Goal: Transaction & Acquisition: Purchase product/service

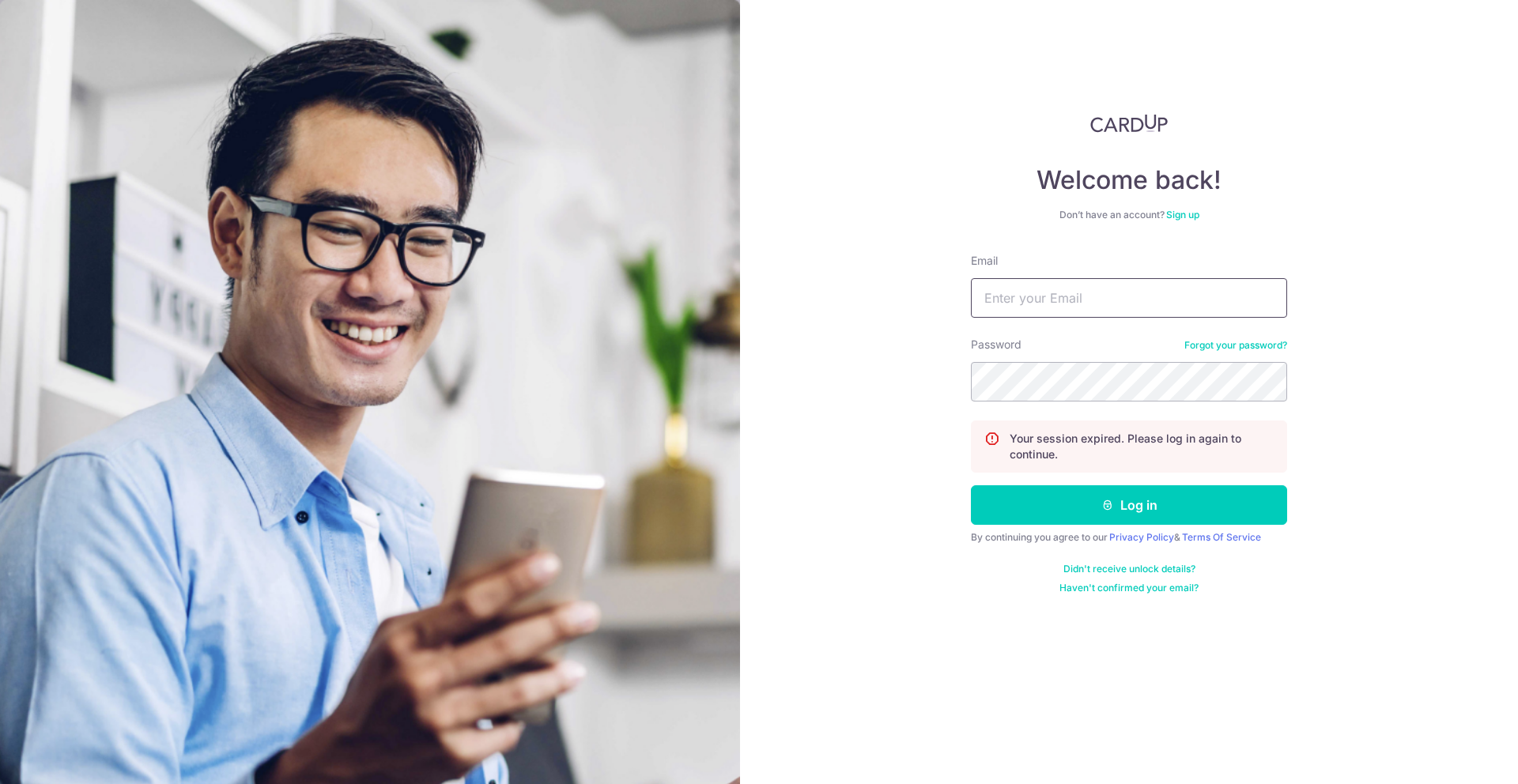
click at [1075, 302] on input "Email" at bounding box center [1128, 298] width 317 height 39
type input "kelvin@mayfeyr.com"
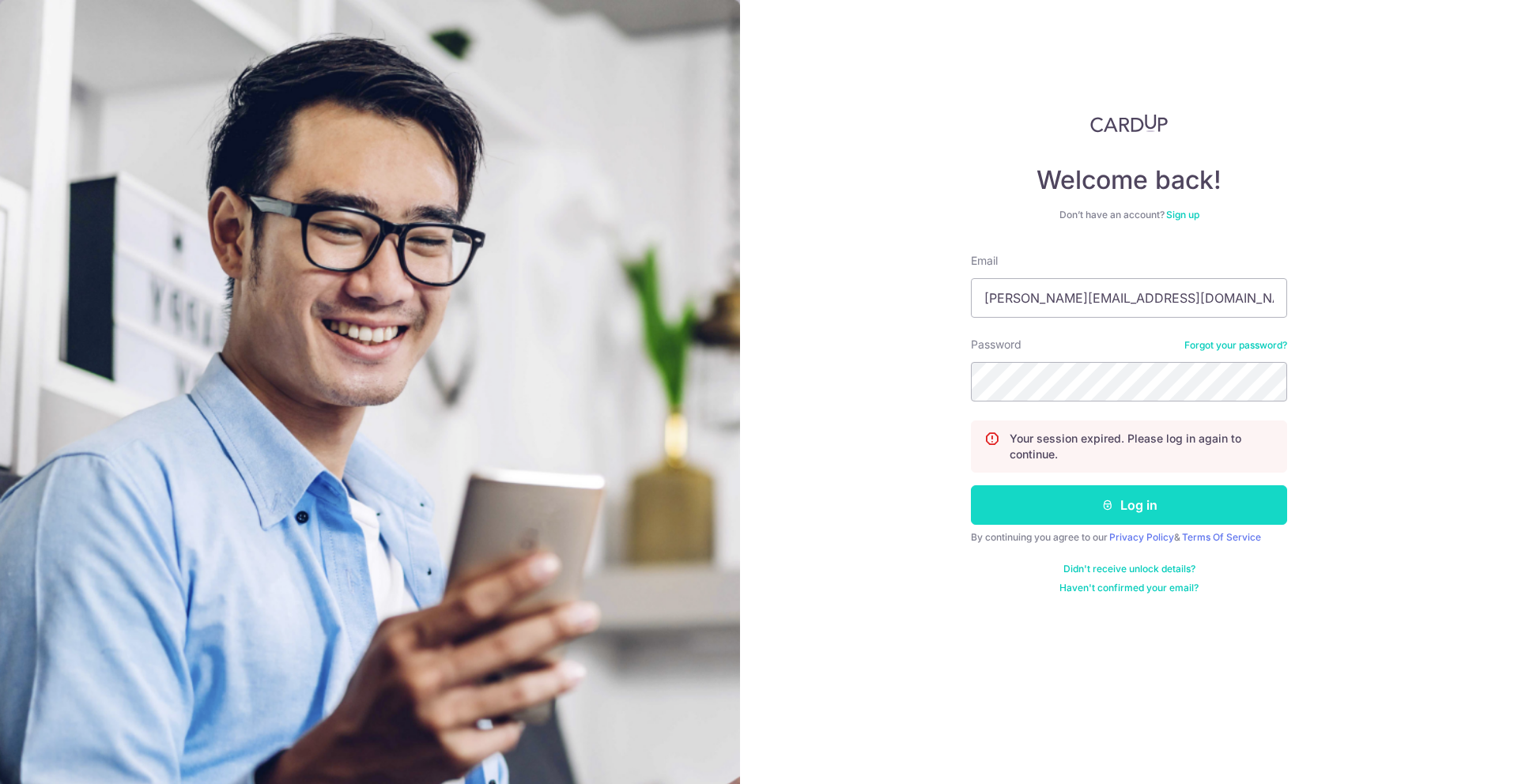
click at [1163, 501] on button "Log in" at bounding box center [1128, 505] width 317 height 39
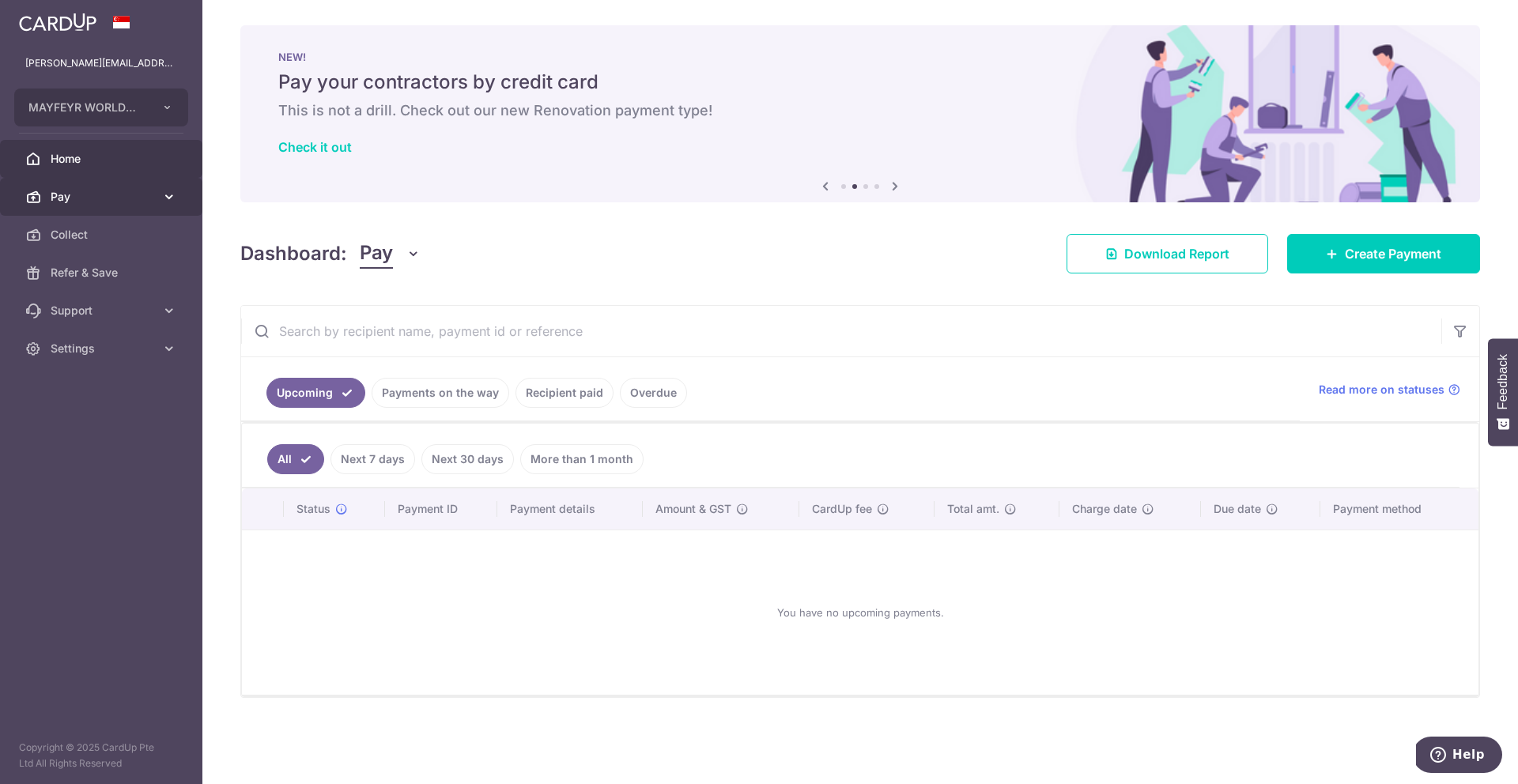
click at [44, 201] on link "Pay" at bounding box center [101, 196] width 202 height 38
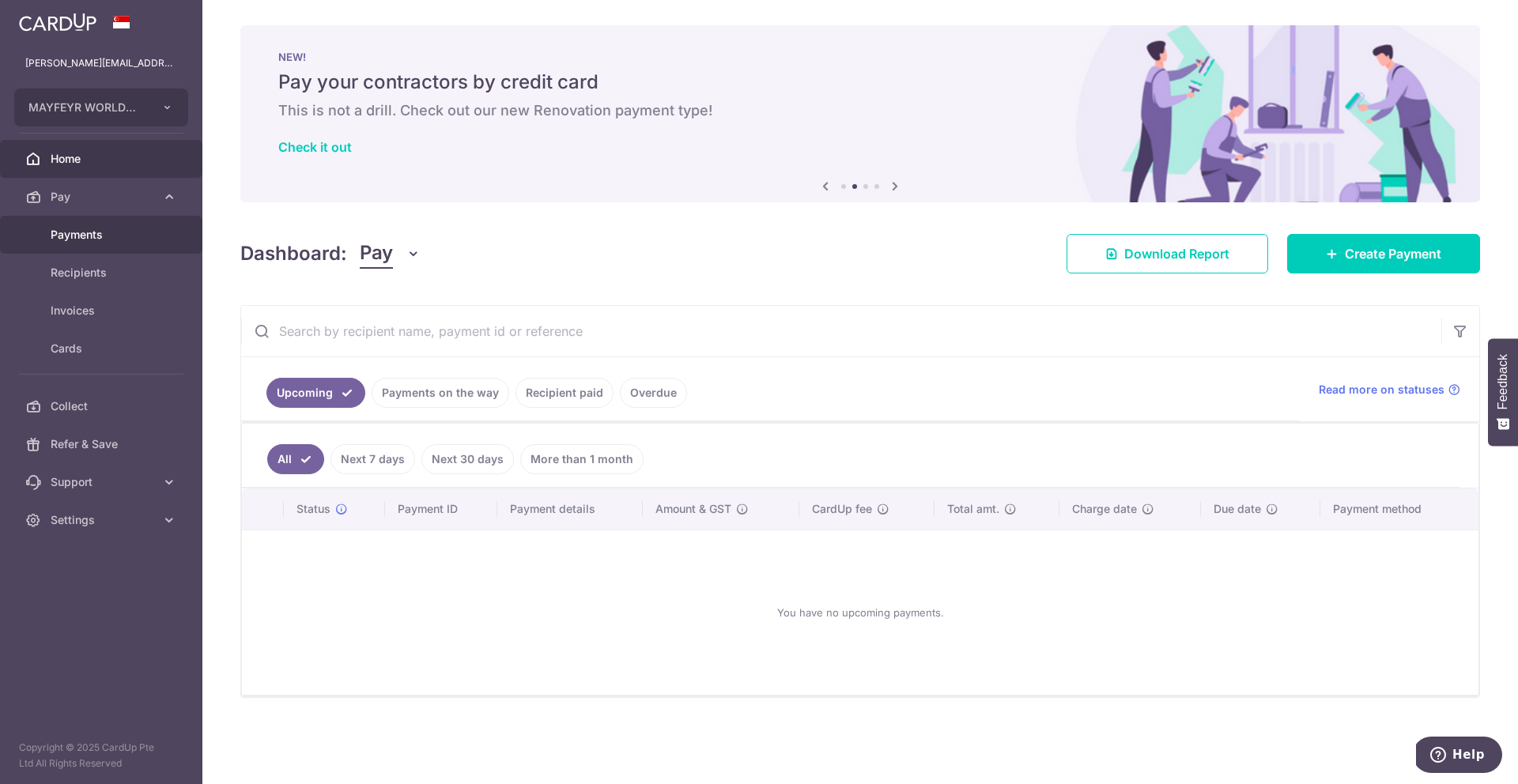
click at [75, 242] on link "Payments" at bounding box center [101, 235] width 202 height 38
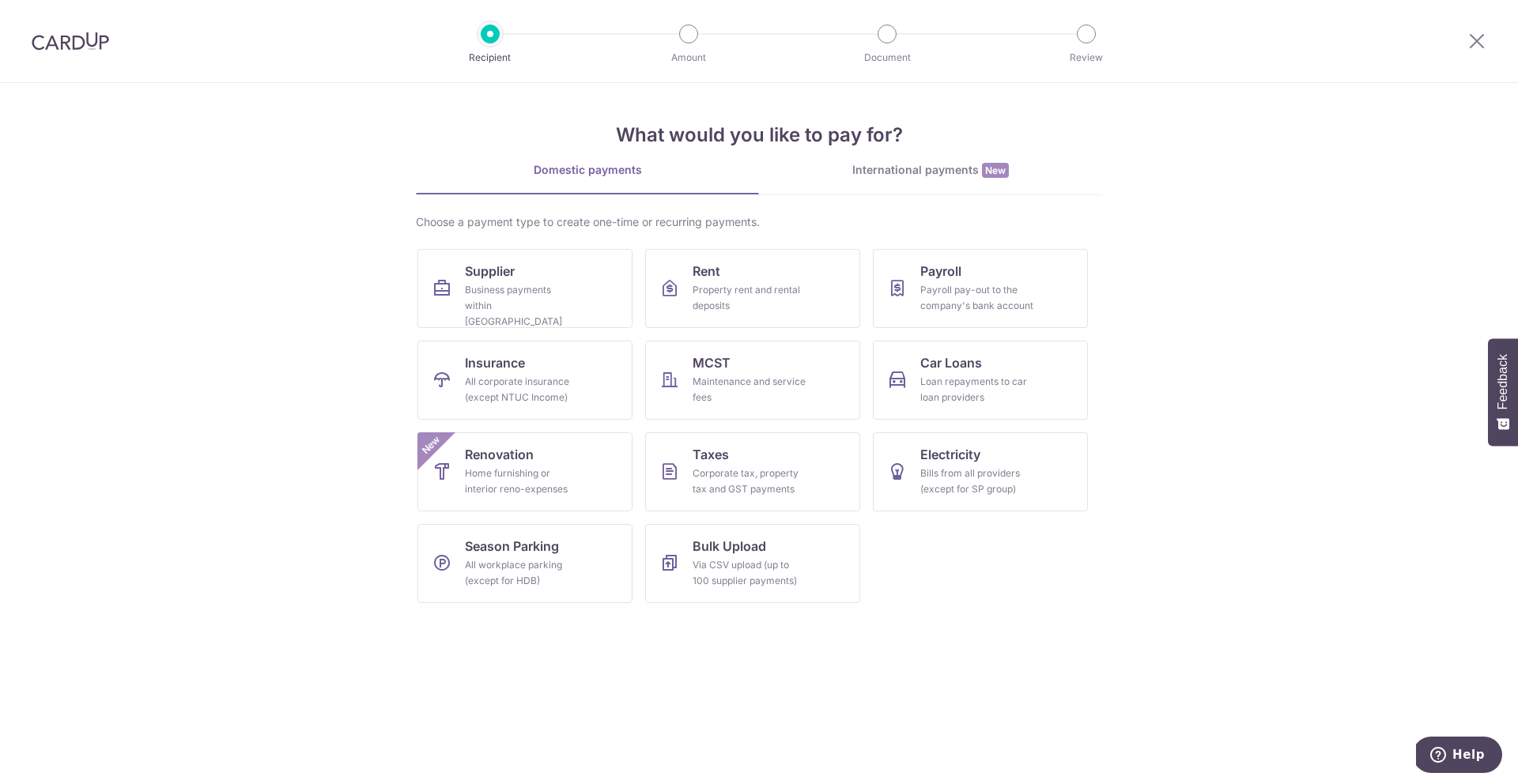
click at [941, 172] on div "International payments New" at bounding box center [930, 171] width 343 height 17
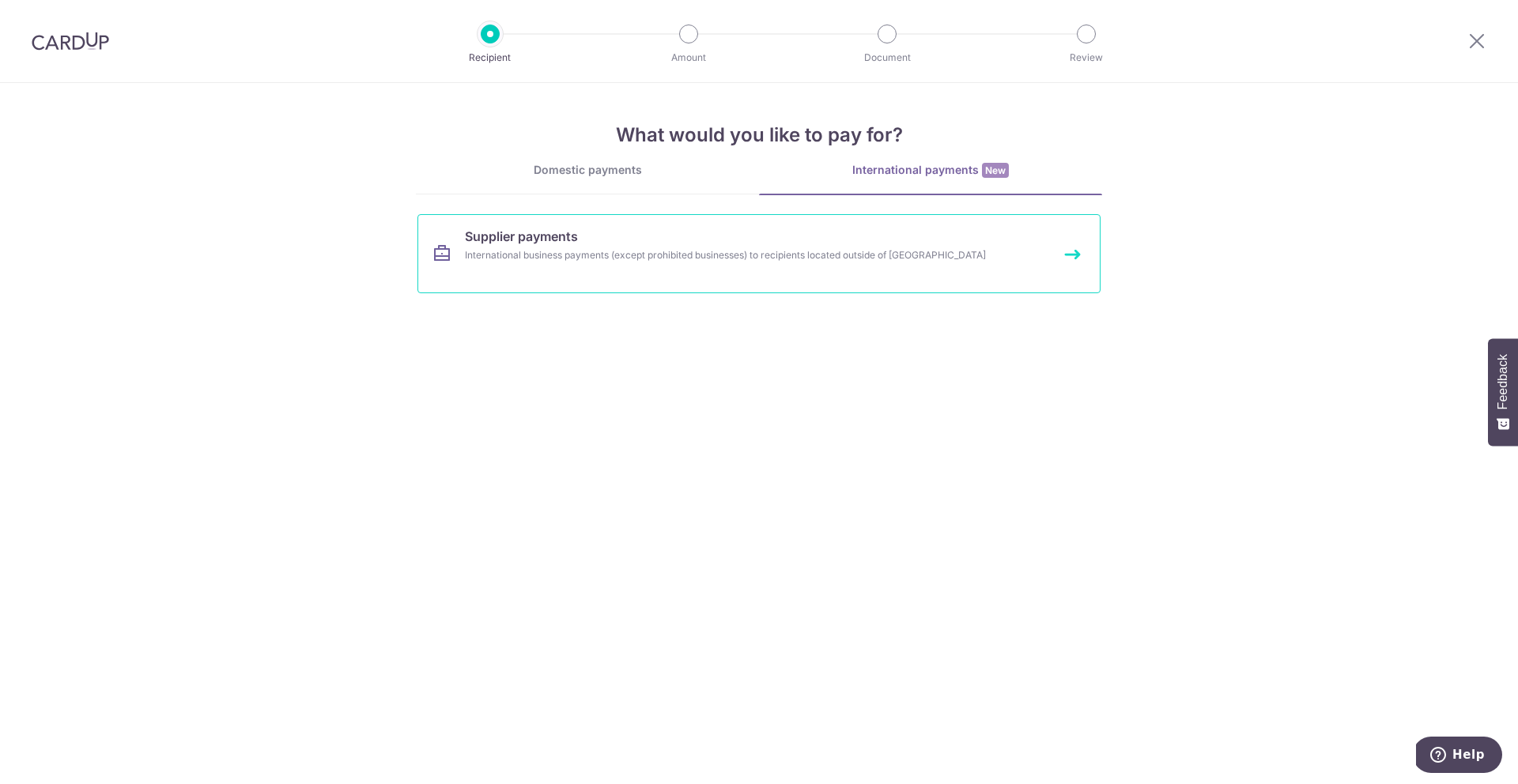
click at [726, 269] on link "Supplier payments International business payments (except prohibited businesses…" at bounding box center [758, 254] width 683 height 79
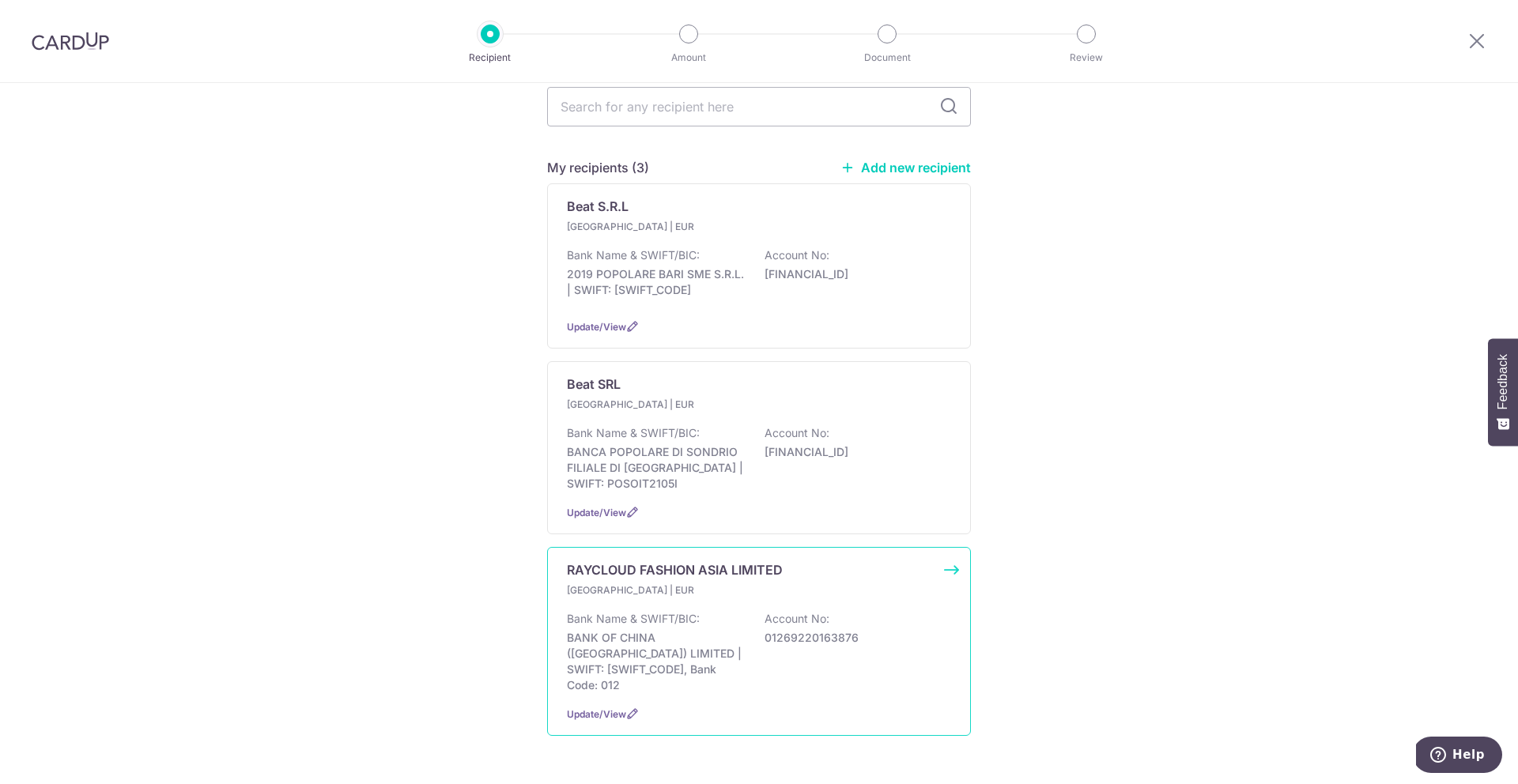
scroll to position [170, 0]
click at [714, 644] on p "BANK OF CHINA (HONG KONG) LIMITED | SWIFT: BKCHHKHHXXX, Bank Code: 012" at bounding box center [655, 656] width 178 height 63
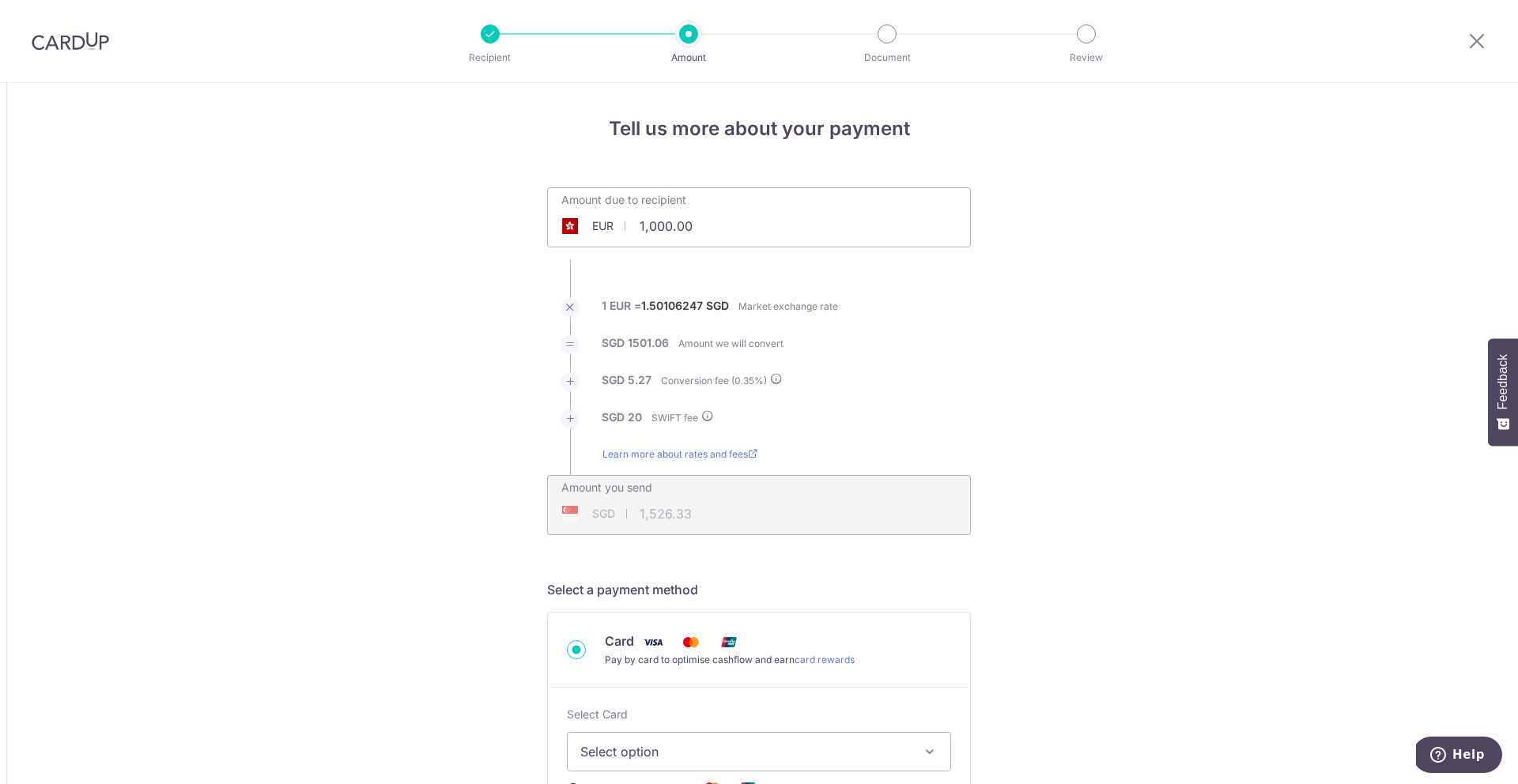
scroll to position [5, 0]
drag, startPoint x: 751, startPoint y: 222, endPoint x: 587, endPoint y: 218, distance: 164.0
click at [587, 218] on div "Amount due to recipient EUR 1,000.00 1000" at bounding box center [758, 212] width 424 height 60
drag, startPoint x: 642, startPoint y: 221, endPoint x: 829, endPoint y: 217, distance: 187.0
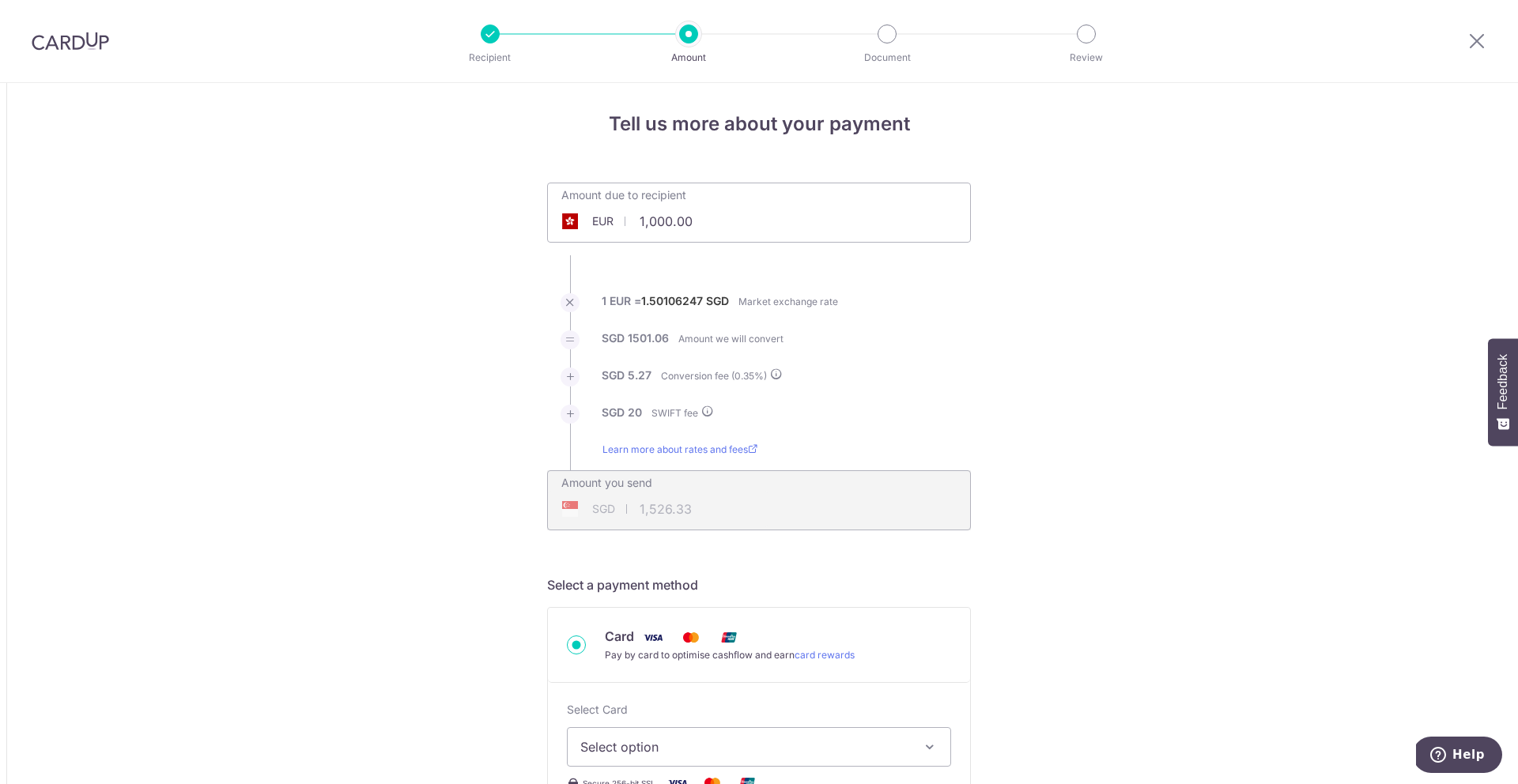
click at [829, 217] on div "Amount due to recipient EUR 1,000.00 1000" at bounding box center [758, 202] width 422 height 38
paste input "36,607,"
type input "36,607.00"
type input "55,164.91"
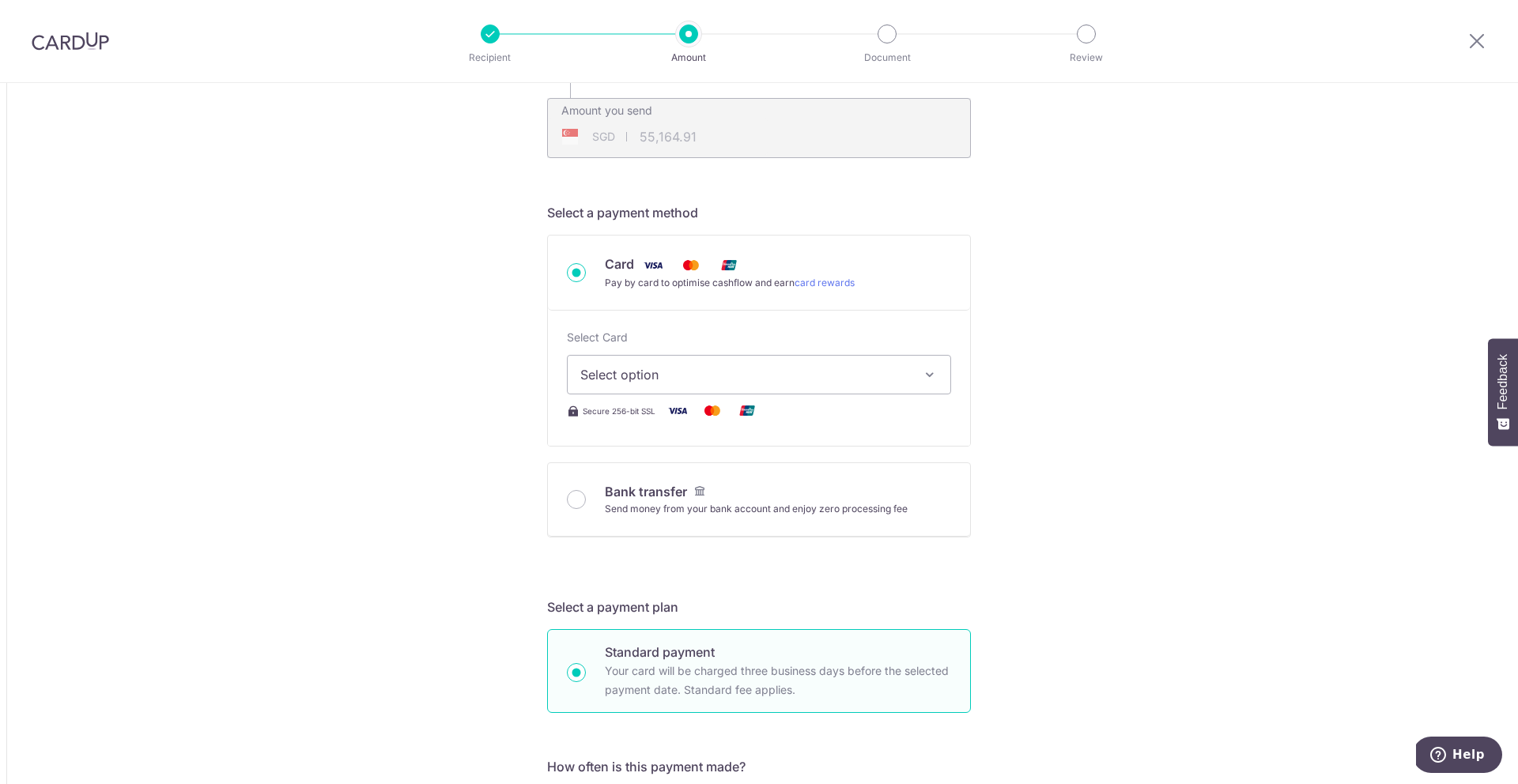
click at [721, 390] on button "Select option" at bounding box center [758, 375] width 384 height 39
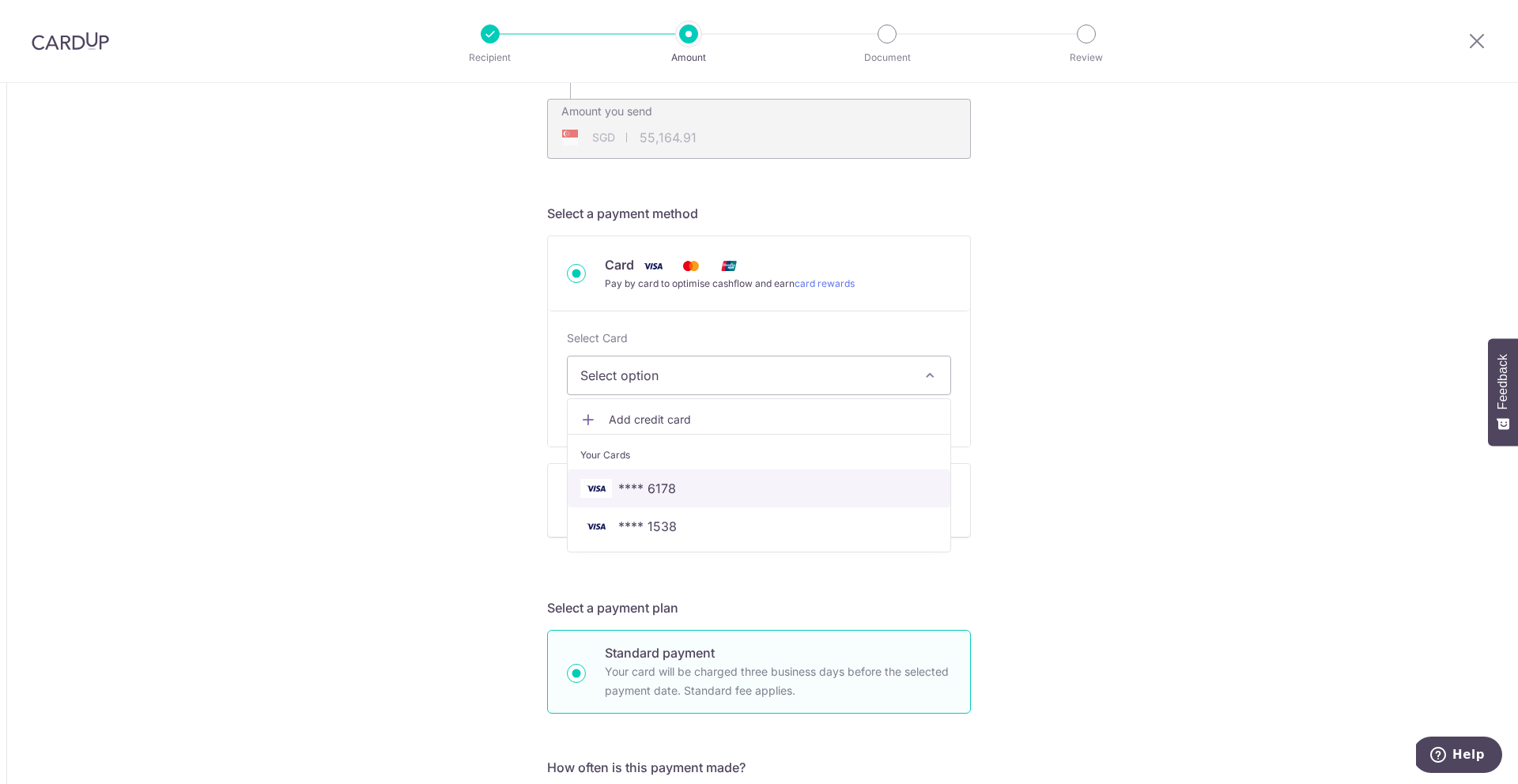
click at [687, 485] on span "**** 6178" at bounding box center [759, 488] width 357 height 19
type input "36,607.00"
type input "55,163.26"
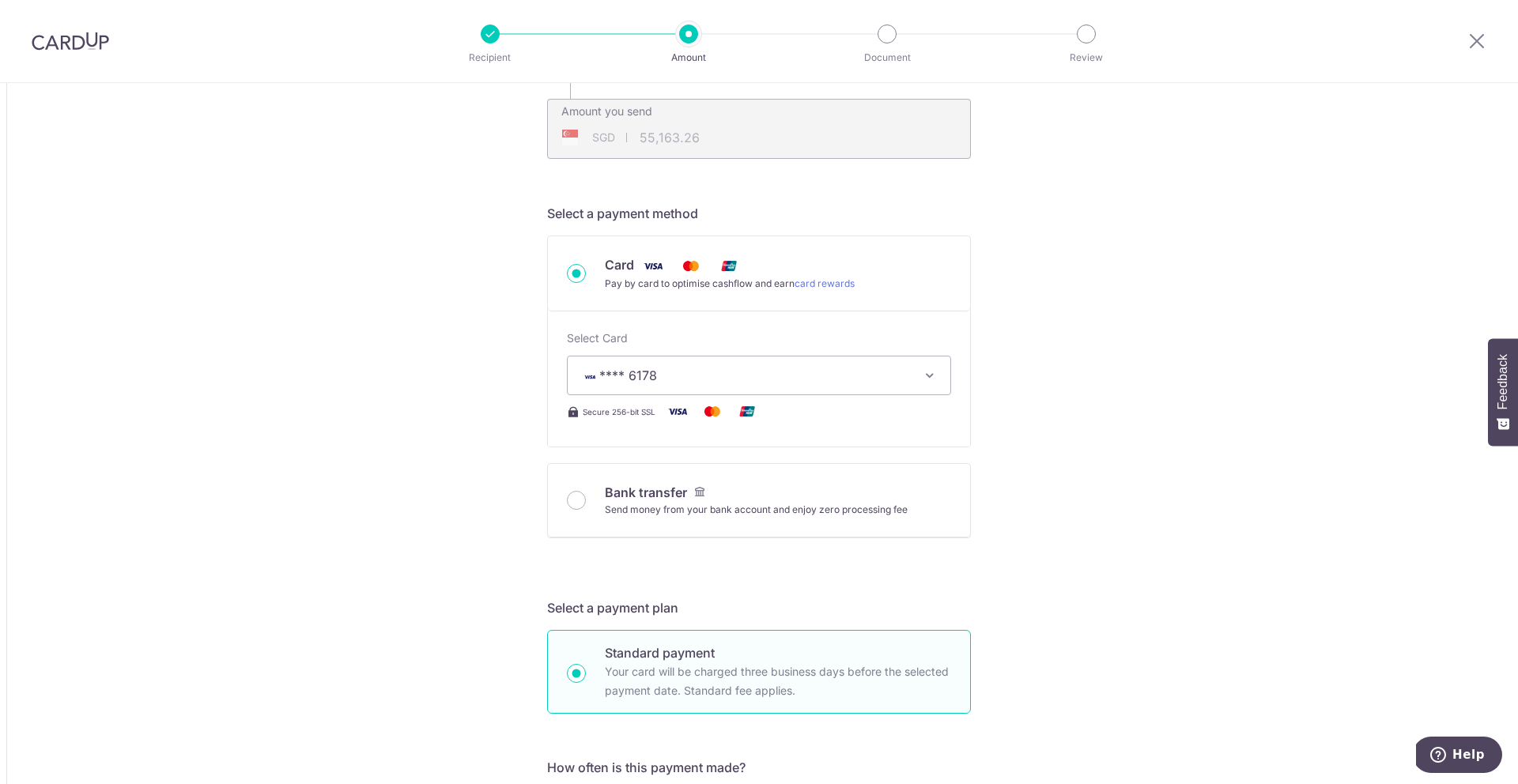
click at [1043, 459] on div "Tell us more about your payment Amount due to recipient EUR 36,607.00 36607 1 E…" at bounding box center [759, 791] width 1518 height 2167
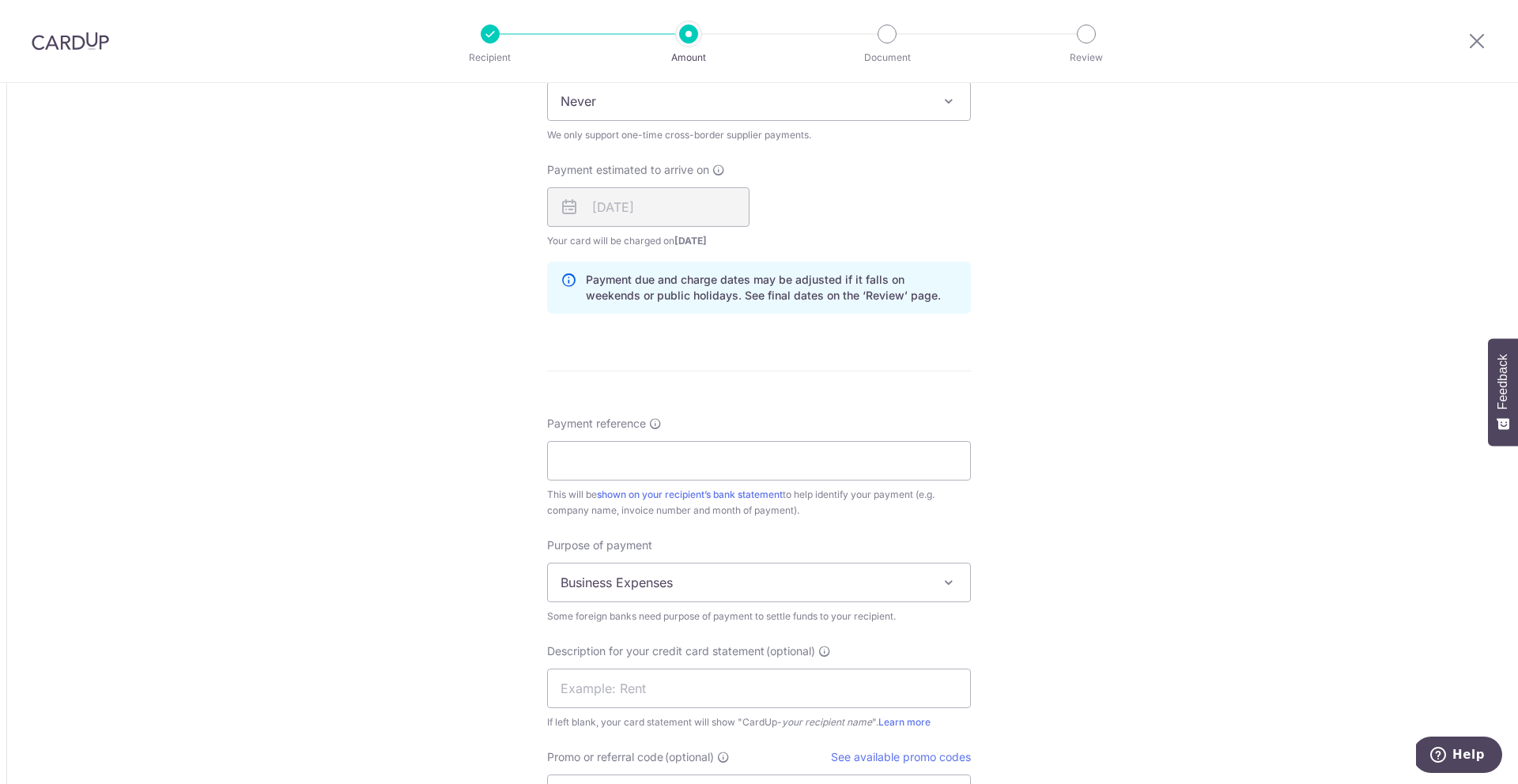
scroll to position [1118, 0]
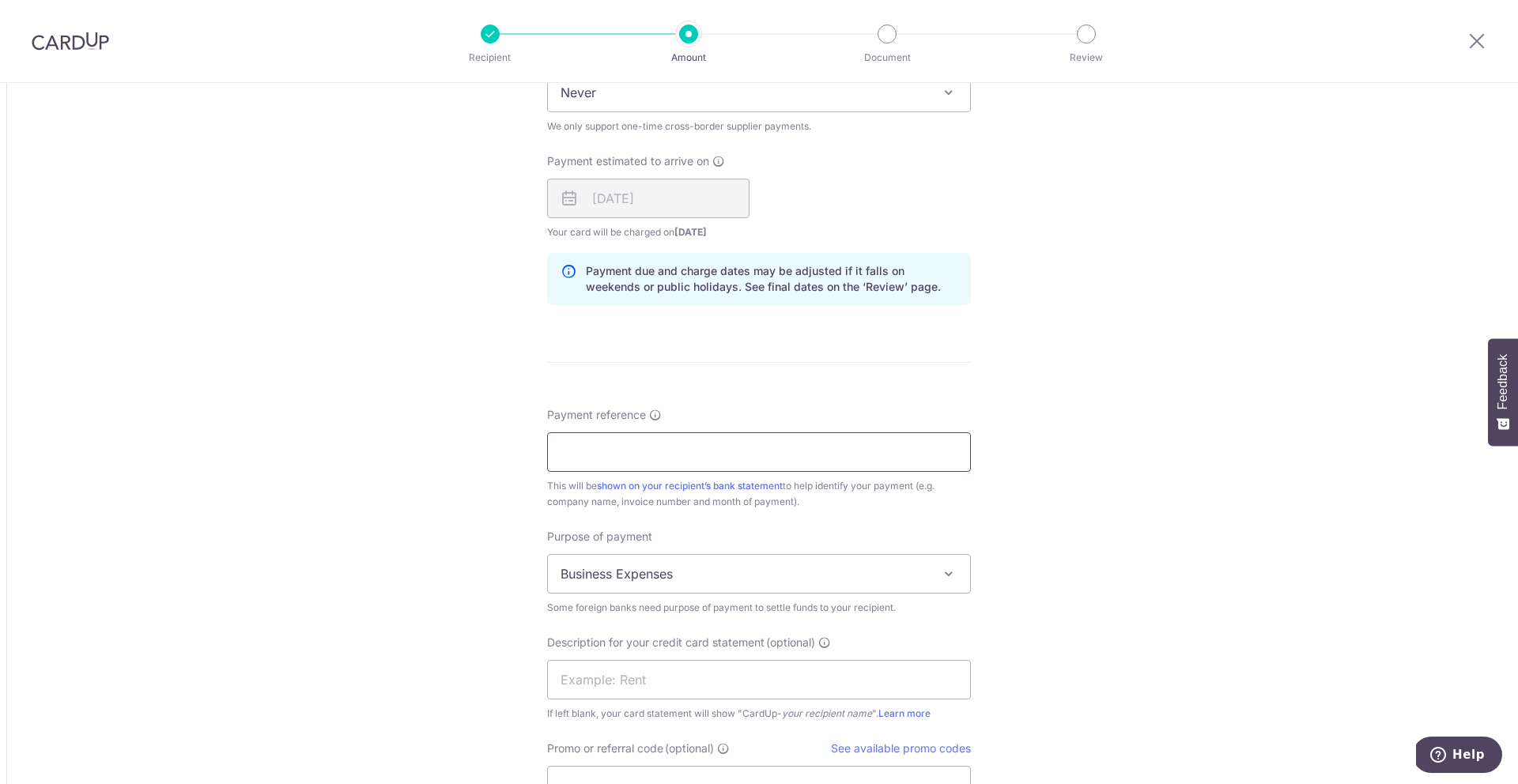
click at [667, 459] on input "Payment reference" at bounding box center [758, 452] width 424 height 39
type input "S2025-Mayfeyr-007"
click at [1087, 501] on div "Tell us more about your payment Amount due to recipient EUR 36,607.00 36607 1 E…" at bounding box center [759, 49] width 1518 height 2167
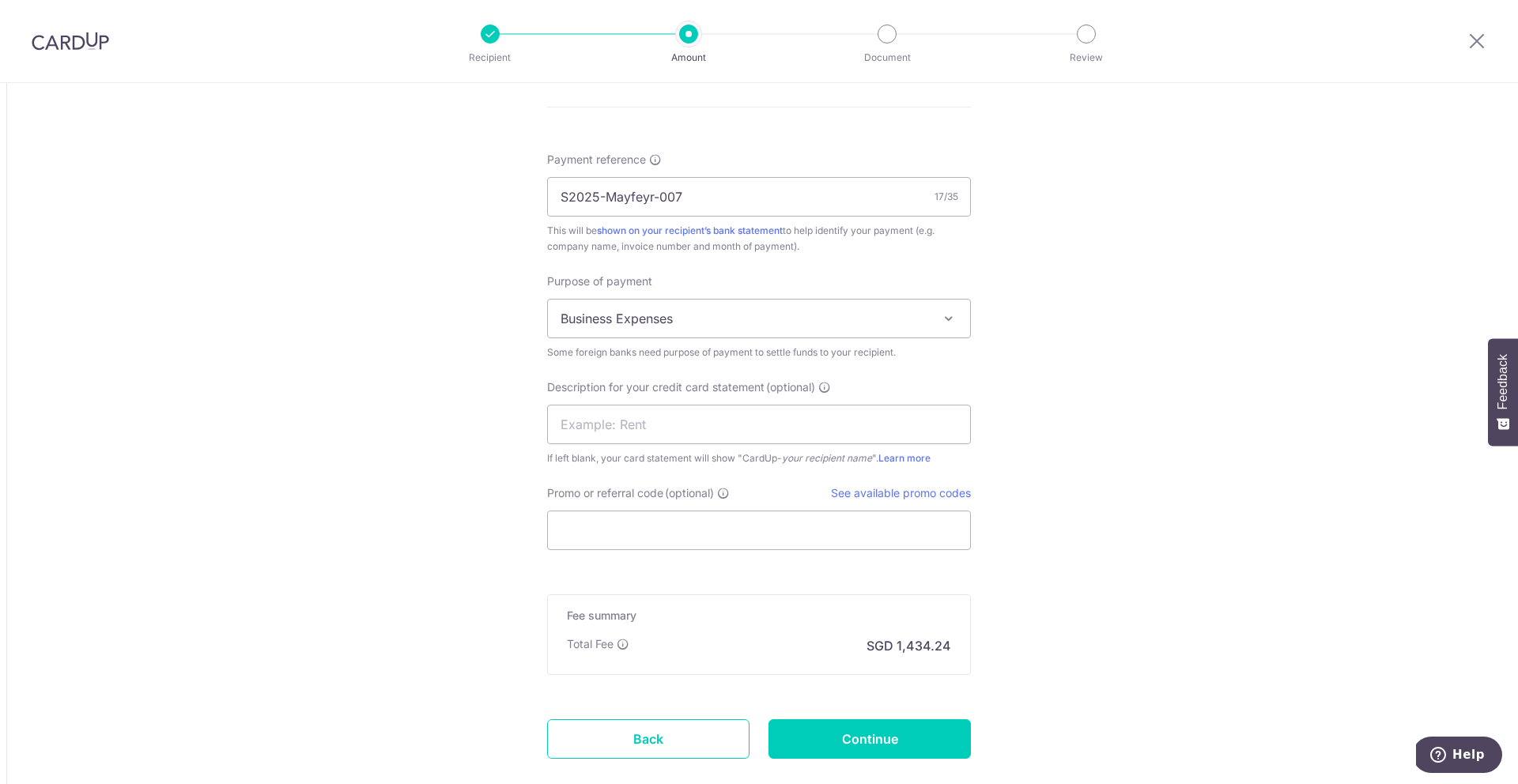
scroll to position [1376, 0]
click at [665, 538] on input "Promo or referral code (optional)" at bounding box center [758, 528] width 424 height 39
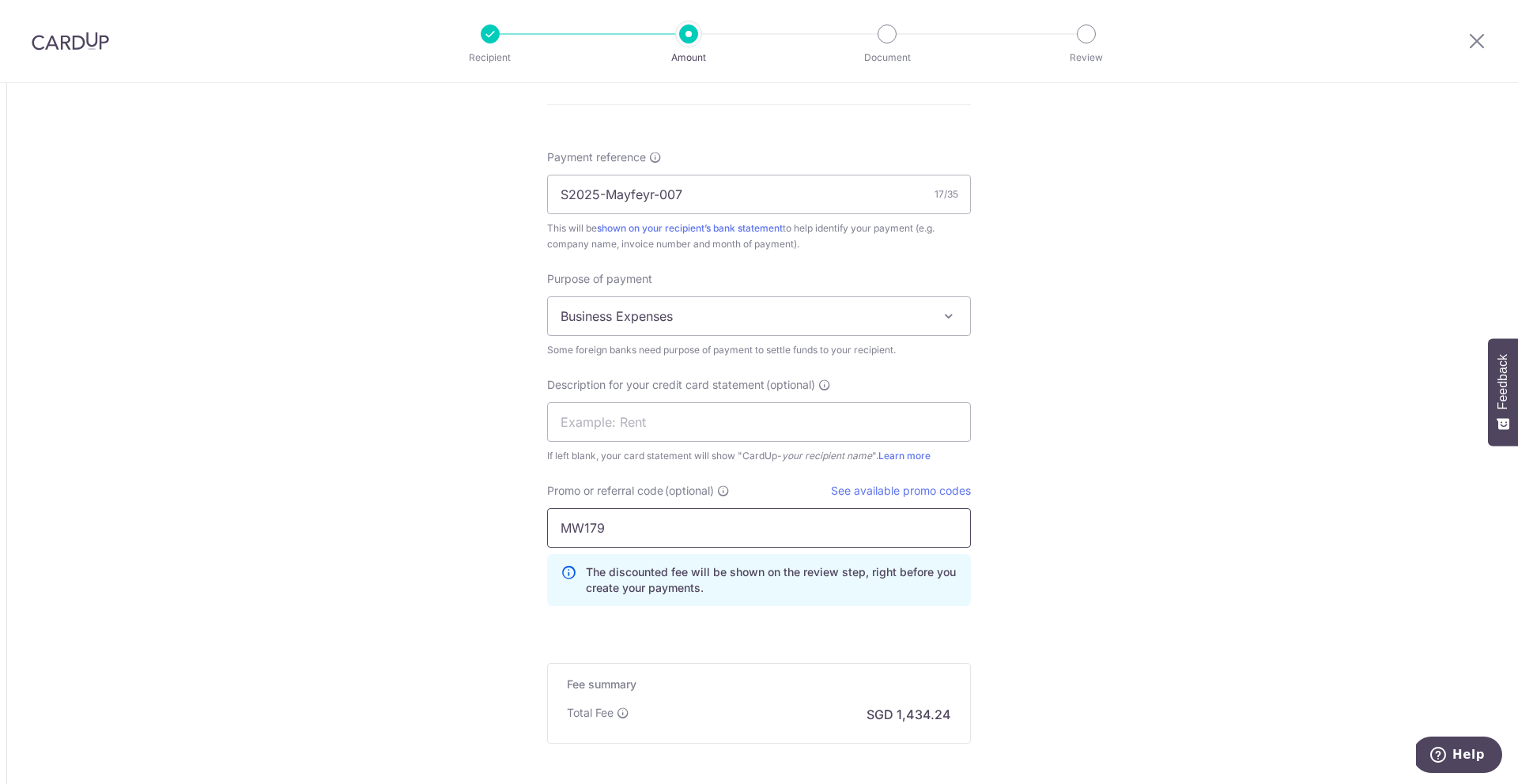
type input "MW179"
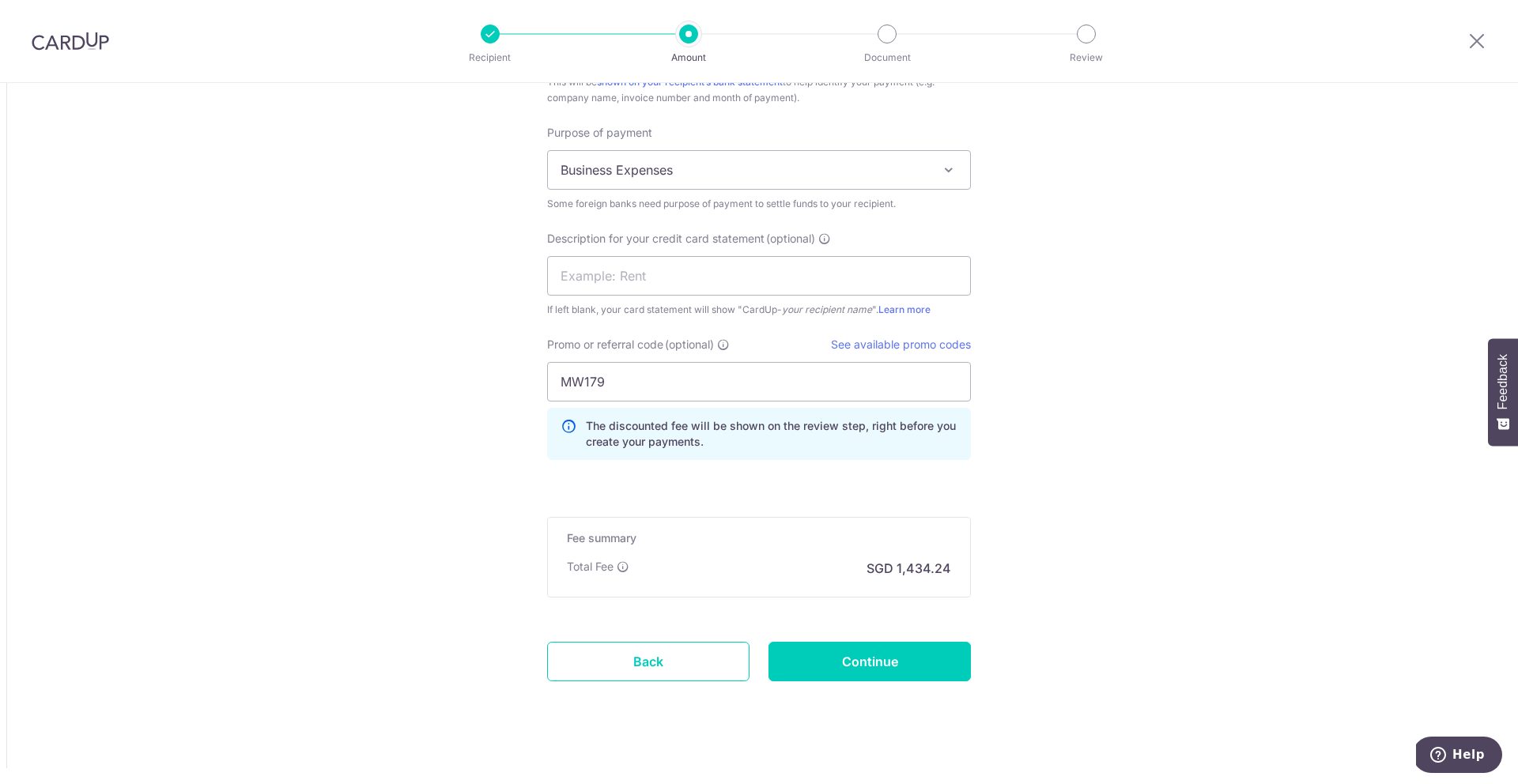
scroll to position [1538, 0]
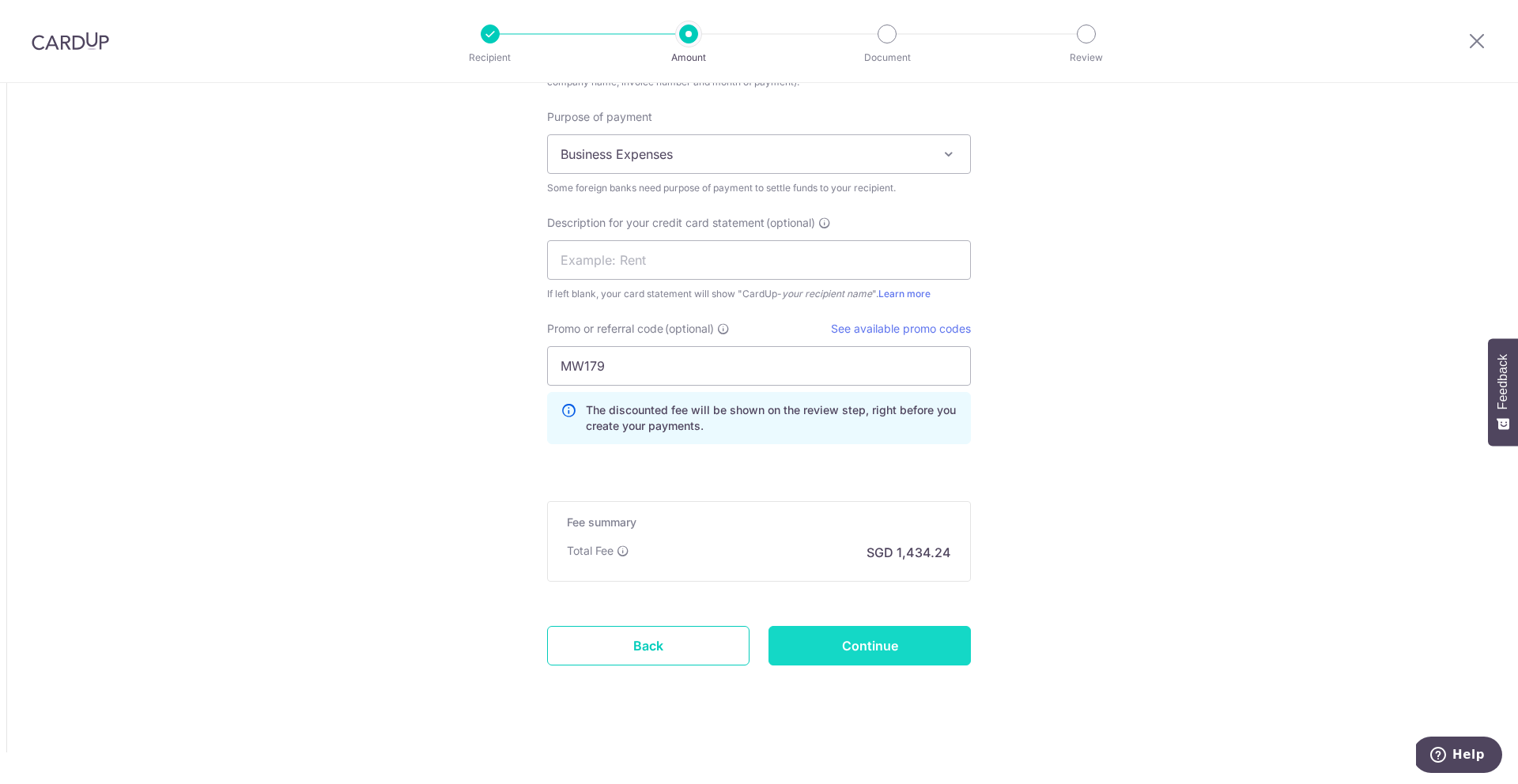
click at [960, 635] on input "Continue" at bounding box center [869, 646] width 202 height 39
type input "Create Schedule"
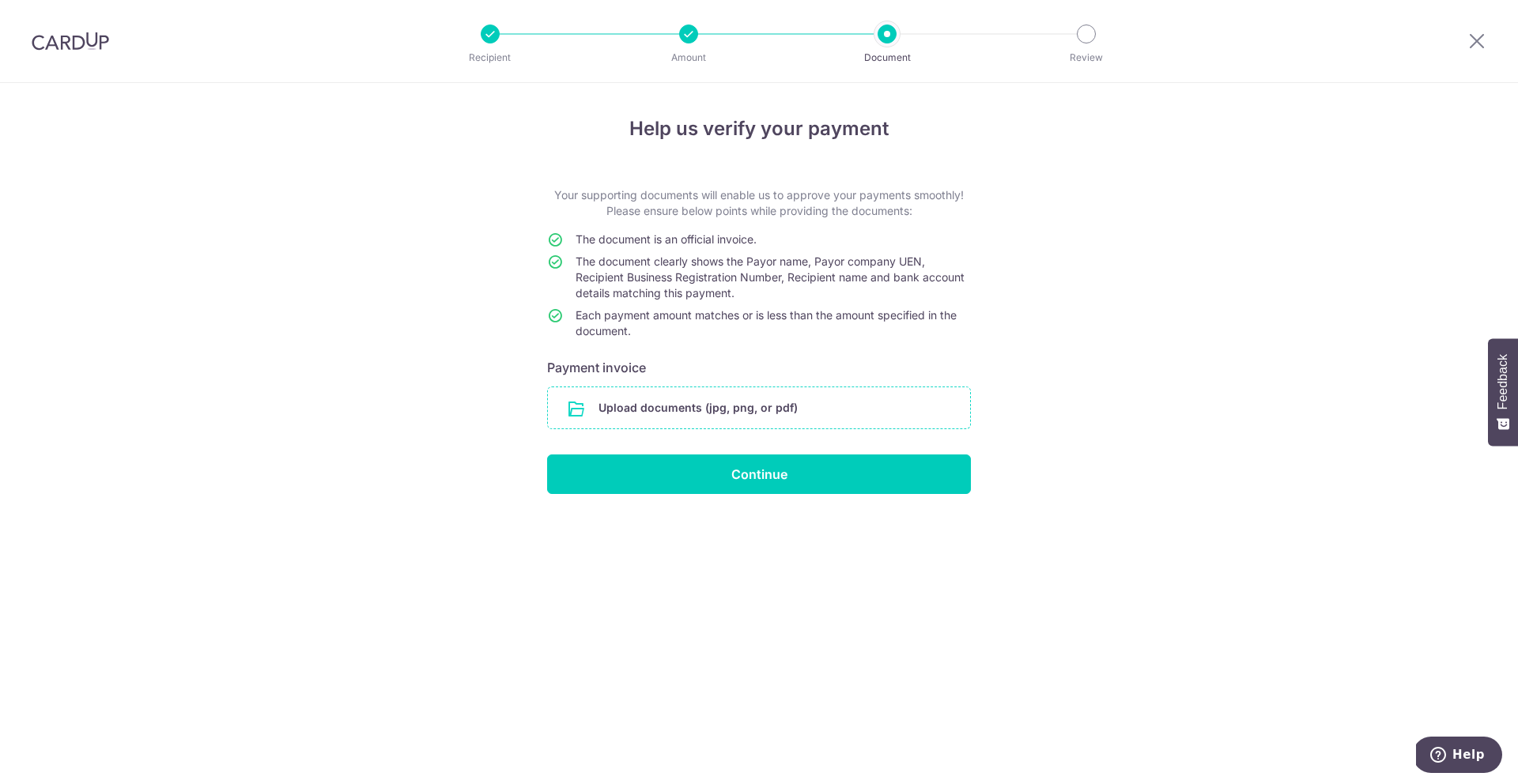
click at [801, 408] on input "file" at bounding box center [758, 407] width 422 height 41
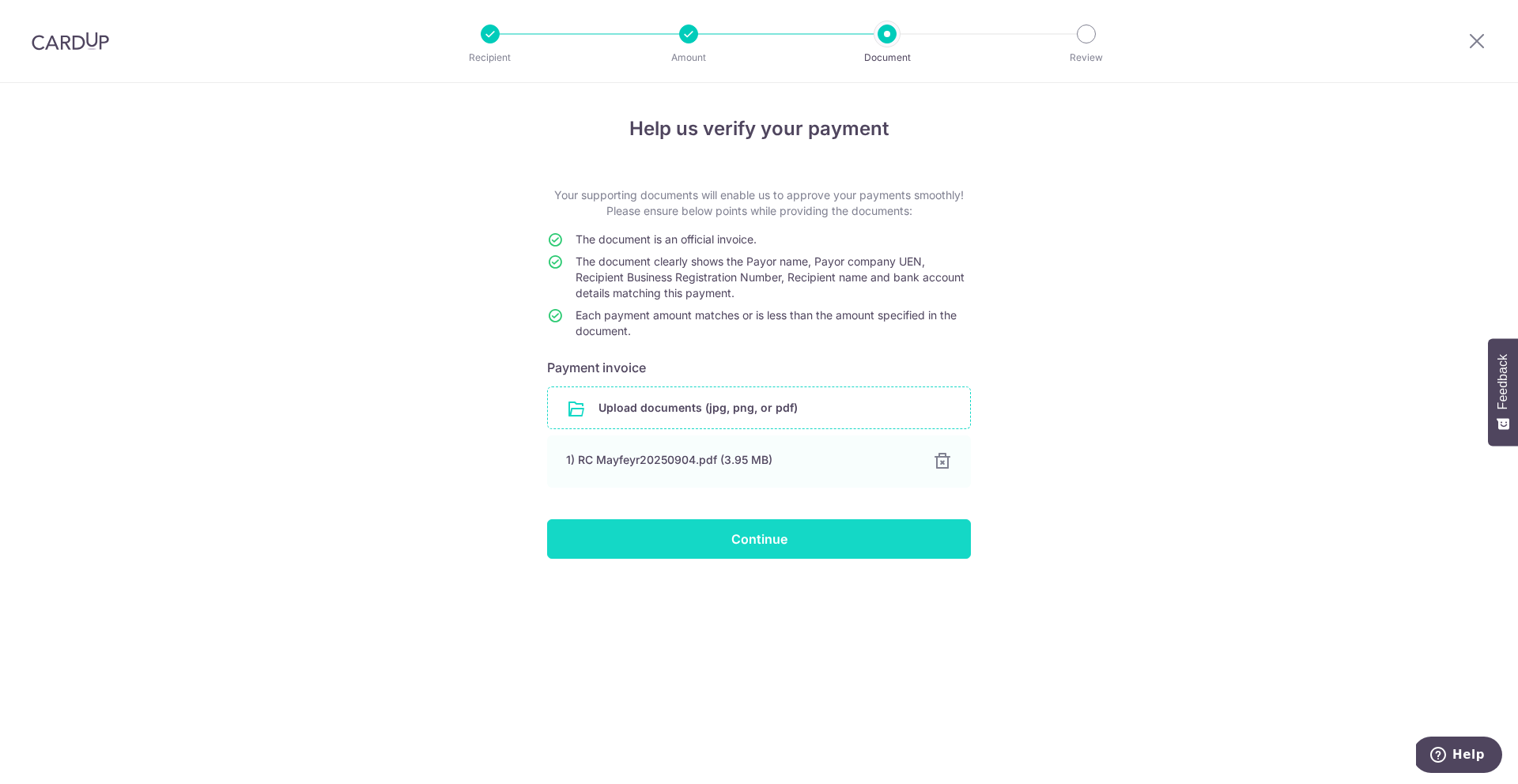
click at [816, 539] on input "Continue" at bounding box center [758, 539] width 424 height 39
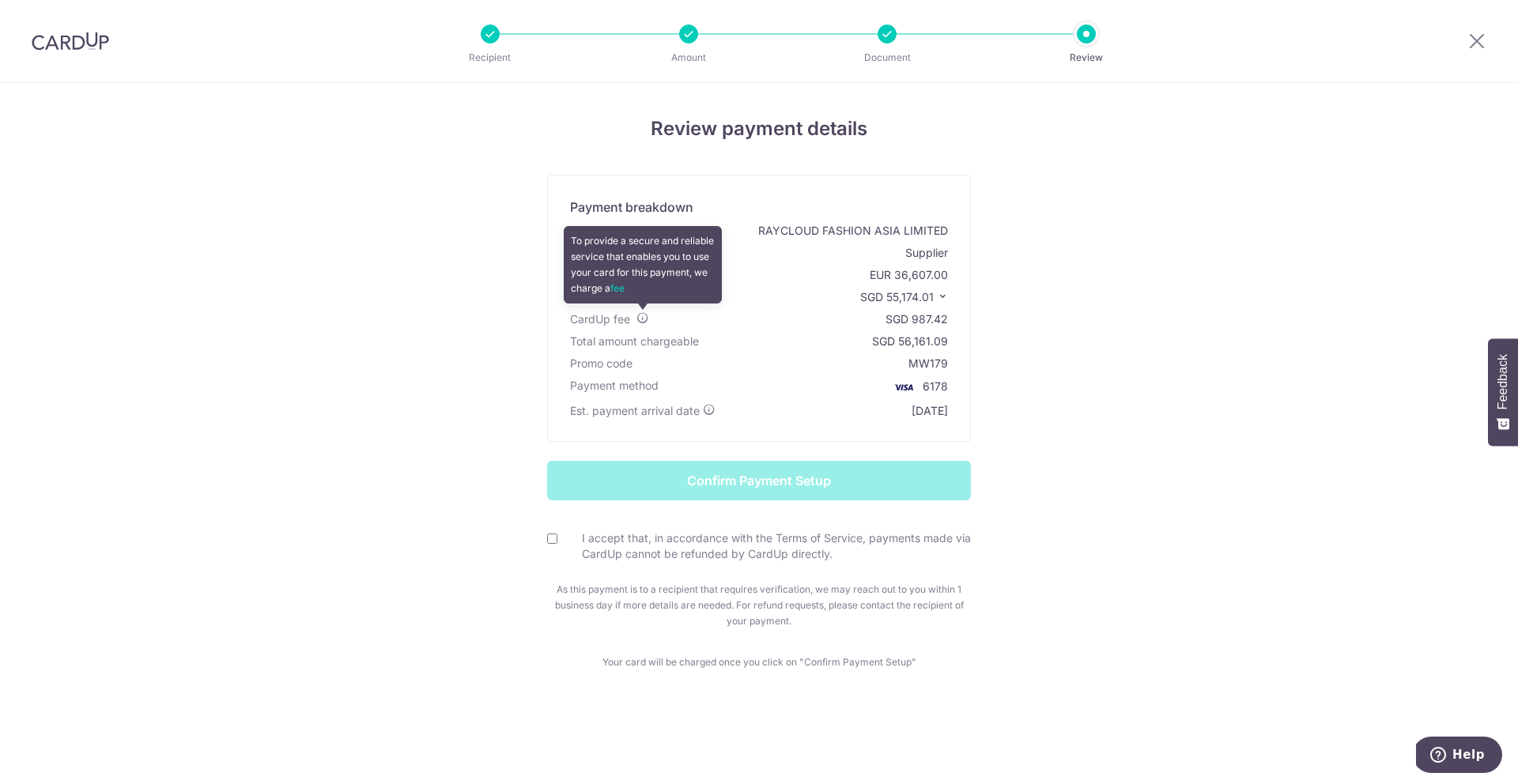
click at [646, 318] on icon at bounding box center [642, 317] width 12 height 12
click at [552, 540] on input "I accept that, in accordance with the Terms of Service, payments made via CardU…" at bounding box center [551, 538] width 10 height 10
checkbox input "true"
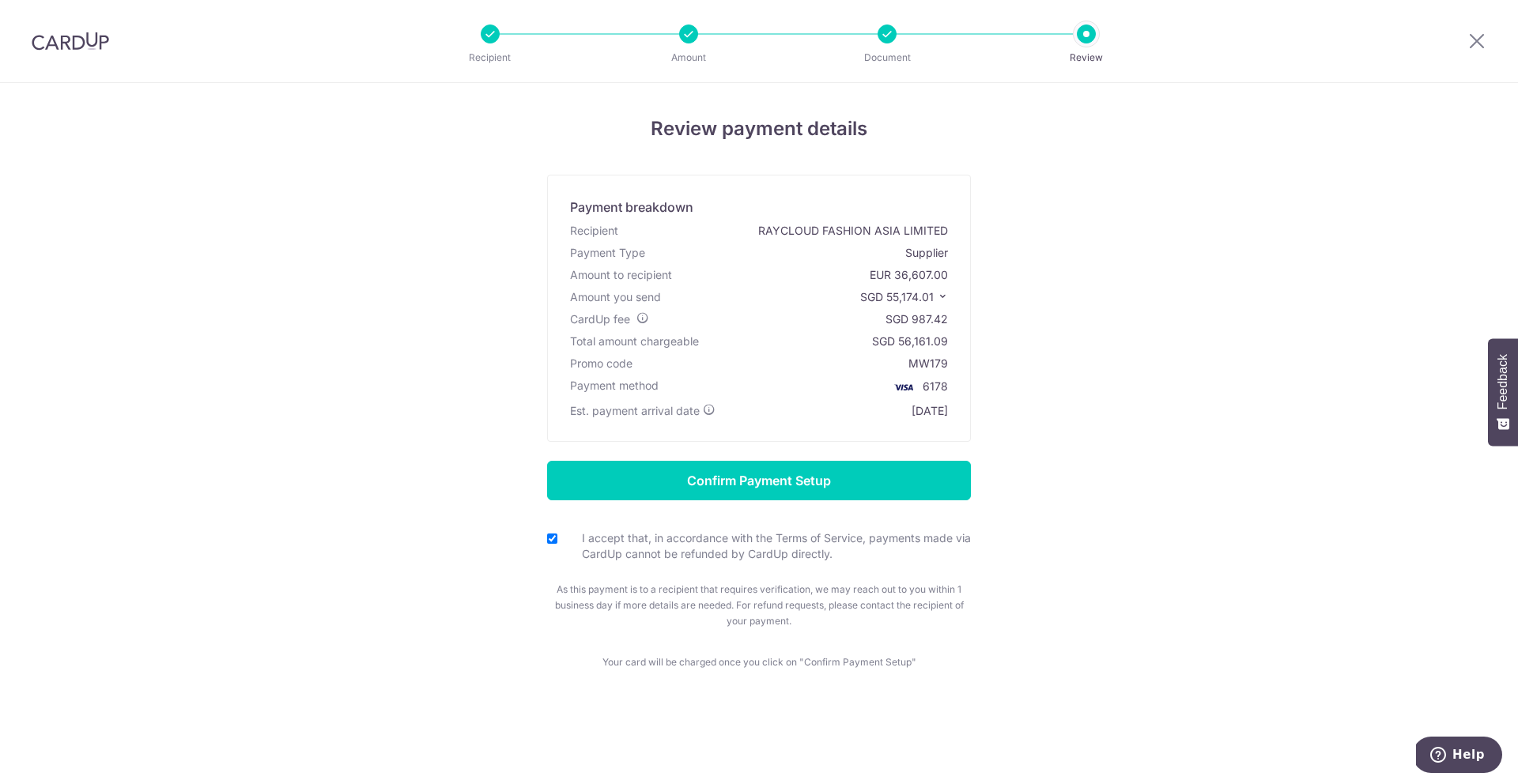
click at [942, 295] on icon at bounding box center [942, 297] width 11 height 11
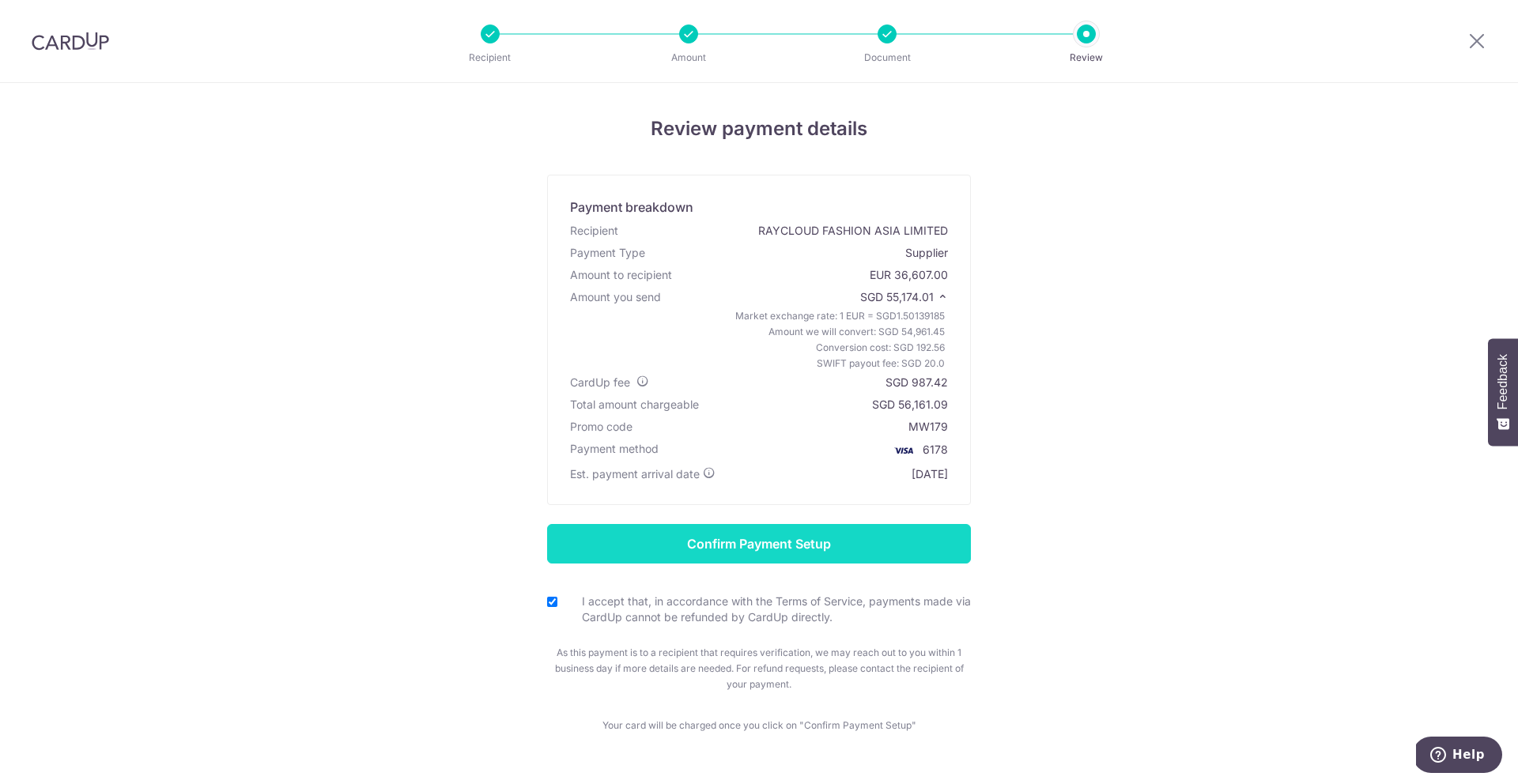
click at [920, 552] on input "Confirm Payment Setup" at bounding box center [758, 544] width 424 height 39
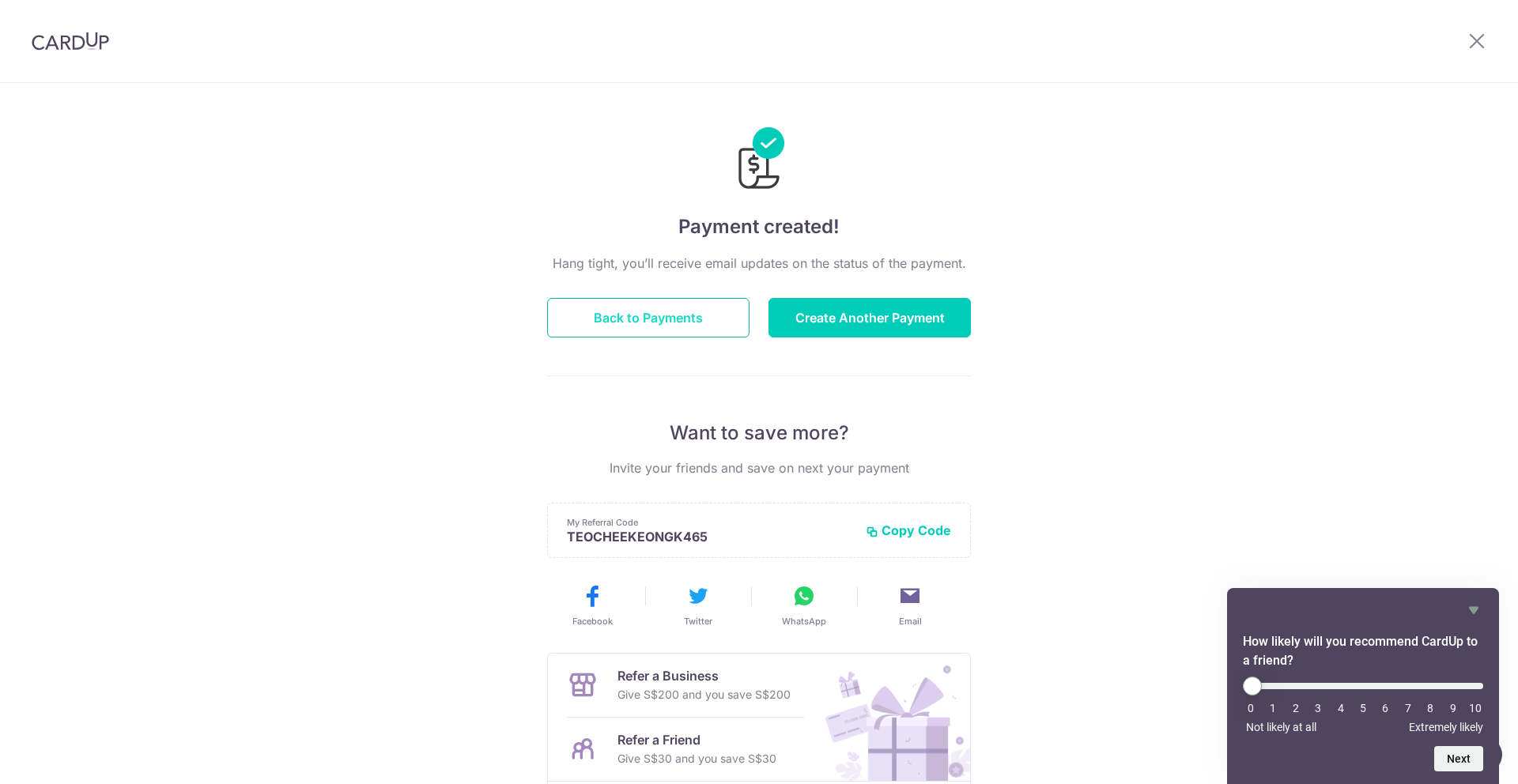
click at [569, 322] on button "Back to Payments" at bounding box center [647, 317] width 202 height 39
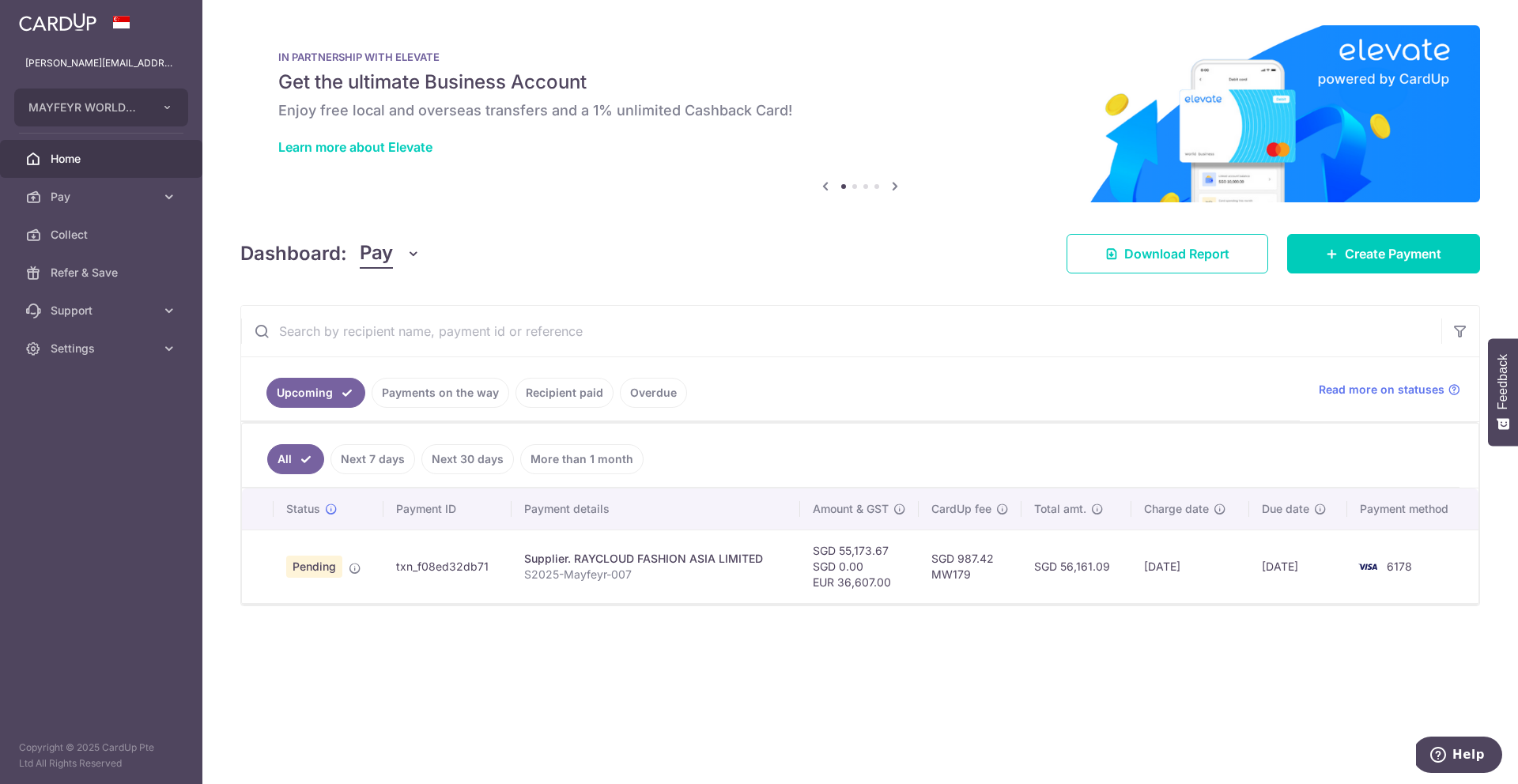
drag, startPoint x: 487, startPoint y: 569, endPoint x: 396, endPoint y: 568, distance: 91.0
click at [396, 568] on td "txn_f08ed32db71" at bounding box center [447, 566] width 129 height 73
copy td "txn_f08ed32db71"
